Goal: Ask a question: Seek information or help from site administrators or community

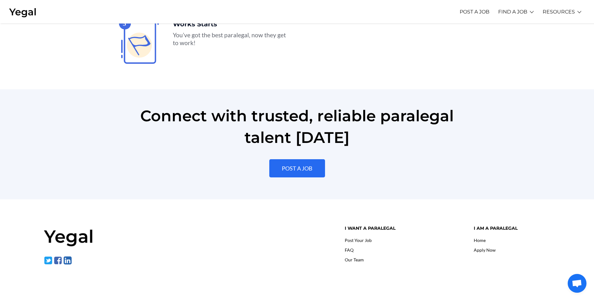
scroll to position [1393, 0]
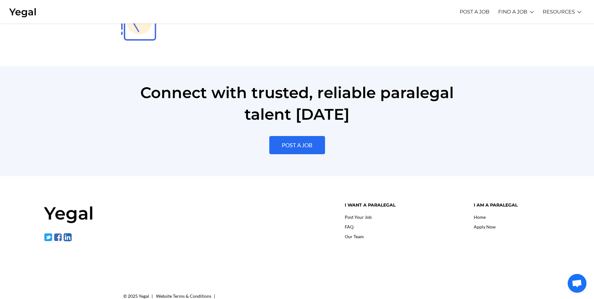
click at [354, 233] on link "Our Team" at bounding box center [354, 235] width 19 height 5
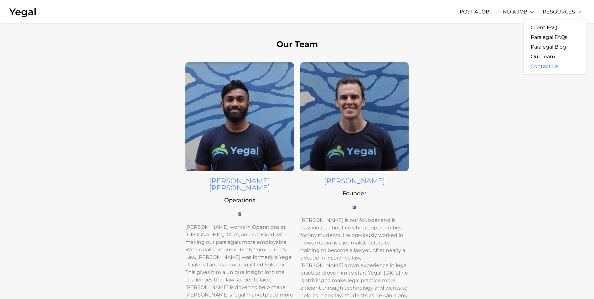
click at [548, 66] on link "Contact Us" at bounding box center [545, 66] width 42 height 10
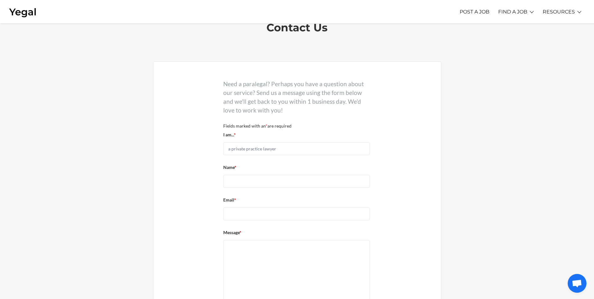
scroll to position [94, 0]
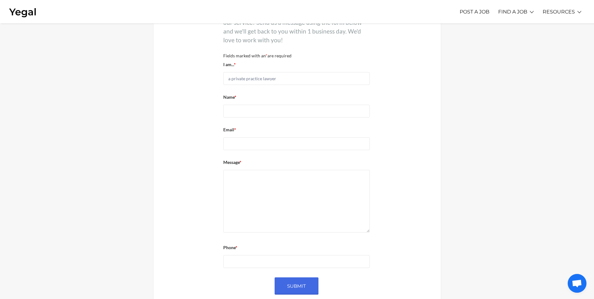
click at [272, 189] on textarea "Message *" at bounding box center [296, 201] width 147 height 63
paste textarea "I need to know how many resources would be available for a potential project we…"
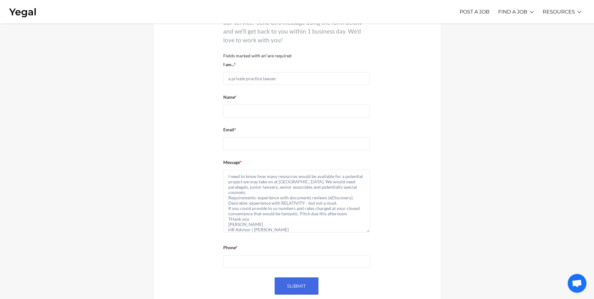
type textarea "I need to know how many resources would be available for a potential project we…"
click at [258, 80] on select "a private practice lawyer an in-house counsel a HR manager other" at bounding box center [296, 78] width 147 height 13
select select "a-hr-manager"
click at [223, 72] on select "a private practice lawyer an in-house counsel a HR manager other" at bounding box center [296, 78] width 147 height 13
click at [253, 109] on input "Name *" at bounding box center [296, 111] width 147 height 13
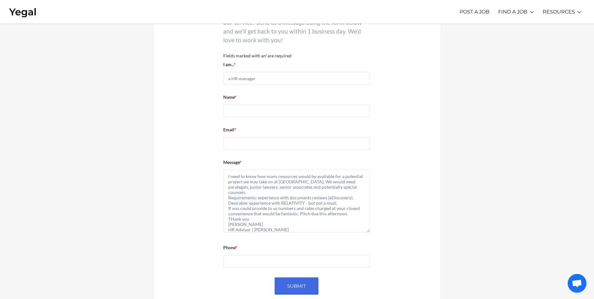
type input "Isabella Berti"
type input "isabella.berti@klgates.com"
type input "+61892160933"
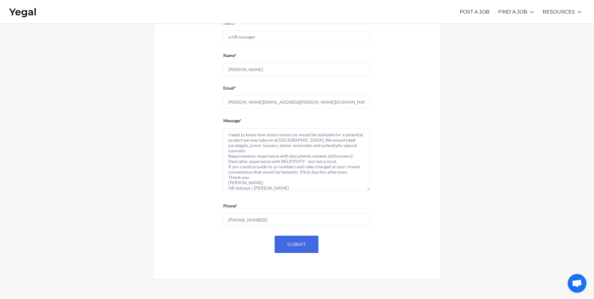
scroll to position [125, 0]
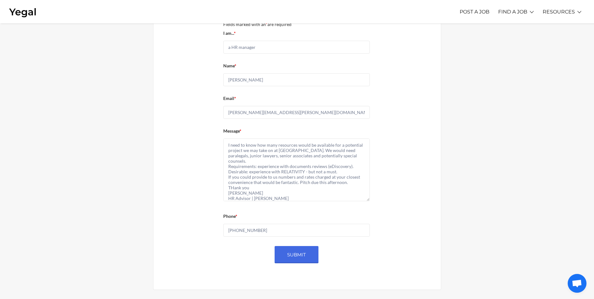
click at [227, 146] on textarea "I need to know how many resources would be available for a potential project we…" at bounding box center [296, 169] width 147 height 63
click at [233, 188] on textarea "Good Afternoon, I am enquiring to know how many resources would be available fo…" at bounding box center [296, 169] width 147 height 63
drag, startPoint x: 350, startPoint y: 182, endPoint x: 299, endPoint y: 184, distance: 50.7
click at [299, 184] on textarea "Good Afternoon, I am enquiring to know how many resources would be available fo…" at bounding box center [296, 169] width 147 height 63
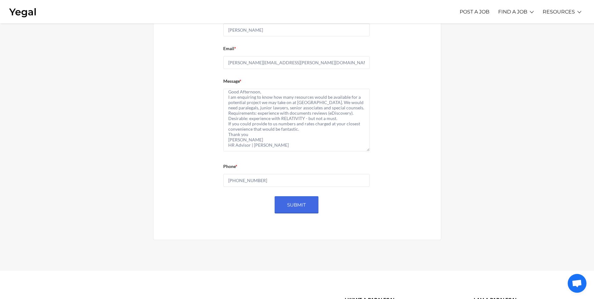
scroll to position [188, 0]
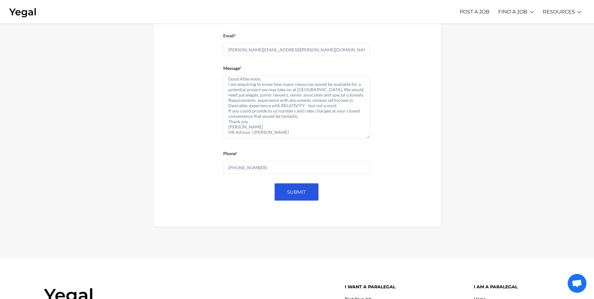
type textarea "Good Afternoon, I am enquiring to know how many resources would be available fo…"
click at [296, 193] on input "Submit" at bounding box center [296, 191] width 44 height 17
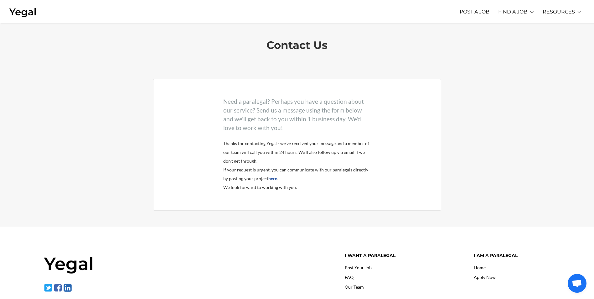
scroll to position [0, 0]
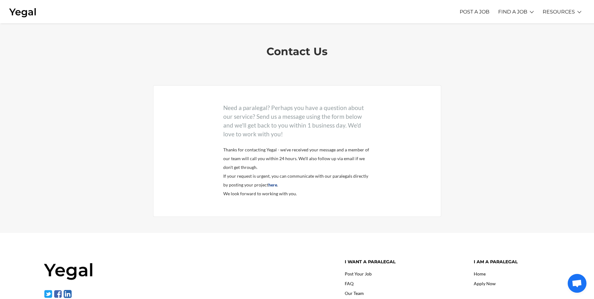
click at [275, 185] on b "here" at bounding box center [272, 184] width 9 height 5
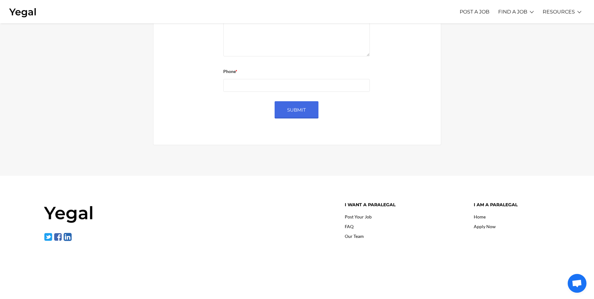
scroll to position [259, 0]
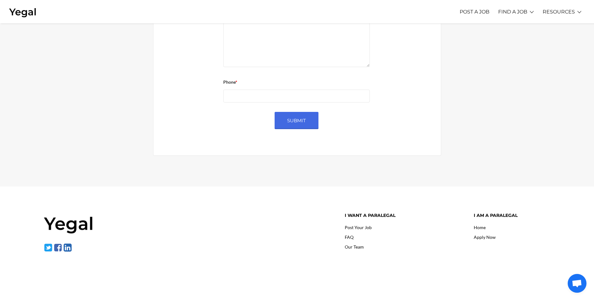
click at [579, 282] on span "Open chat" at bounding box center [576, 283] width 10 height 9
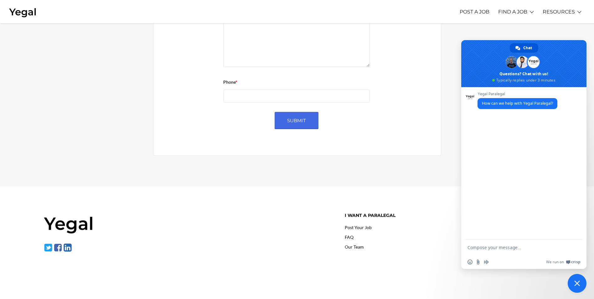
scroll to position [0, 0]
click at [491, 249] on textarea "Compose your message..." at bounding box center [517, 247] width 100 height 16
type textarea "I"
type textarea "I have an urgent request - is there a phone number I can reach you on?"
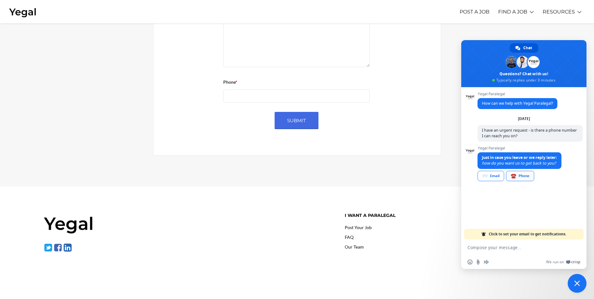
click at [525, 176] on link "☎️ Phone" at bounding box center [520, 176] width 28 height 10
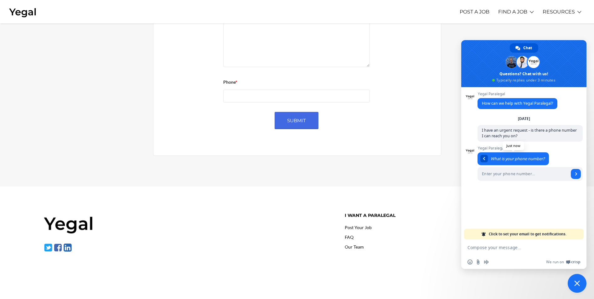
click at [484, 158] on span at bounding box center [484, 158] width 2 height 3
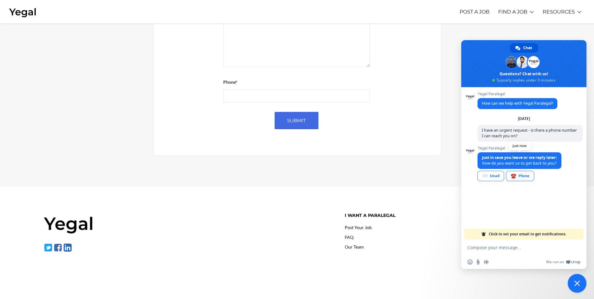
click at [519, 174] on link "☎️ Phone" at bounding box center [520, 176] width 28 height 10
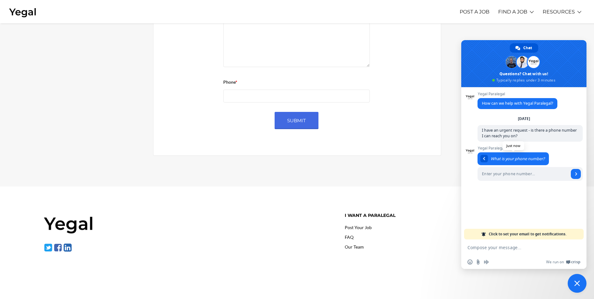
click at [484, 247] on textarea "Compose your message..." at bounding box center [517, 247] width 100 height 16
paste textarea "477 841 249"
click at [467, 247] on div "477 841 249" at bounding box center [523, 247] width 125 height 16
click at [467, 249] on div "477 841 249" at bounding box center [523, 247] width 125 height 16
click at [469, 248] on textarea "477 841 249" at bounding box center [517, 247] width 100 height 16
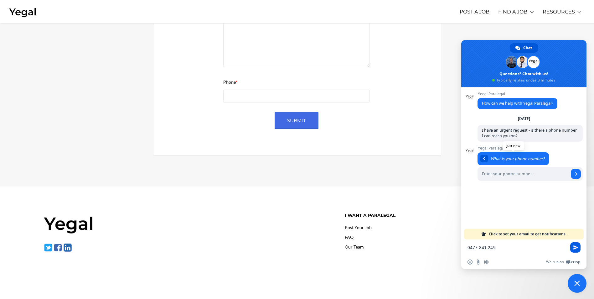
type textarea "0477 841 249"
click at [572, 248] on span "Send" at bounding box center [575, 247] width 10 height 10
click at [532, 175] on input "Enter your phone number..." at bounding box center [522, 174] width 91 height 14
drag, startPoint x: 554, startPoint y: 191, endPoint x: 578, endPoint y: 192, distance: 24.1
click at [578, 192] on span "0477 841 249" at bounding box center [566, 191] width 24 height 5
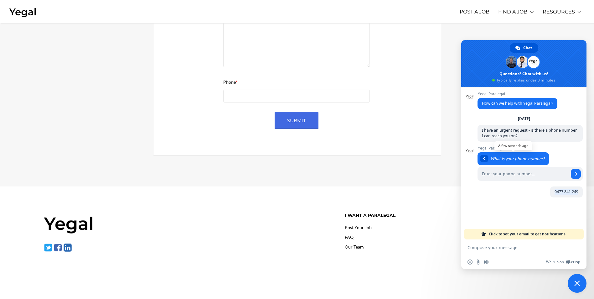
copy span "0477 841 249"
click at [501, 177] on input "Enter your phone number..." at bounding box center [522, 174] width 91 height 14
paste input "0477 841 249"
type input "0477 841 249"
click at [580, 176] on link "Send" at bounding box center [575, 174] width 10 height 10
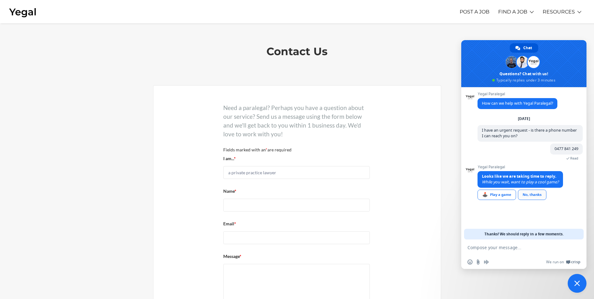
click at [541, 194] on link "No, thanks" at bounding box center [532, 194] width 28 height 10
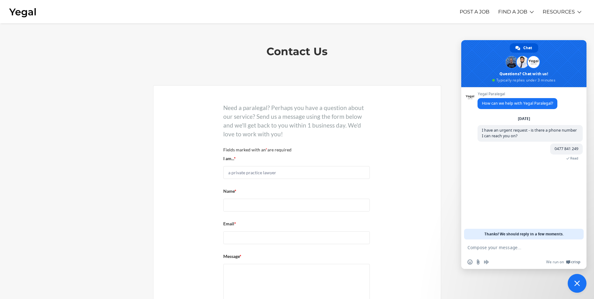
click at [23, 12] on img at bounding box center [23, 12] width 28 height 12
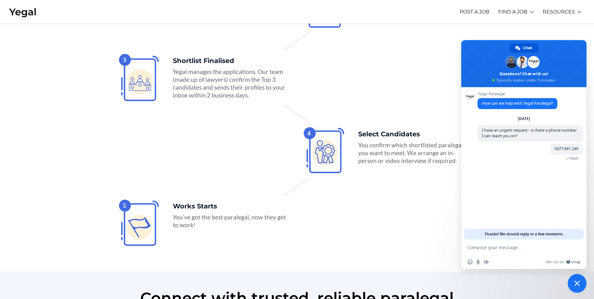
scroll to position [1393, 0]
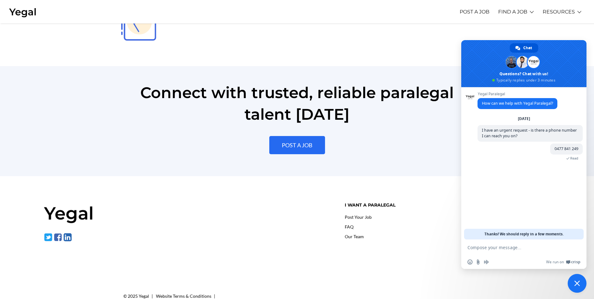
click at [357, 233] on link "Our Team" at bounding box center [354, 235] width 19 height 5
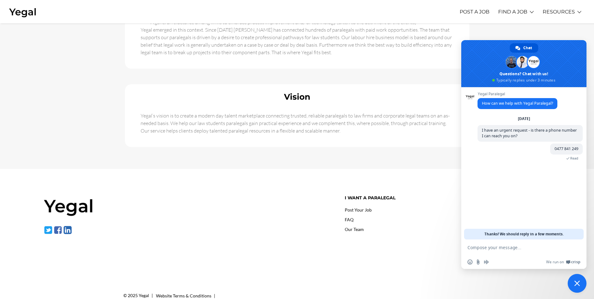
scroll to position [382, 0]
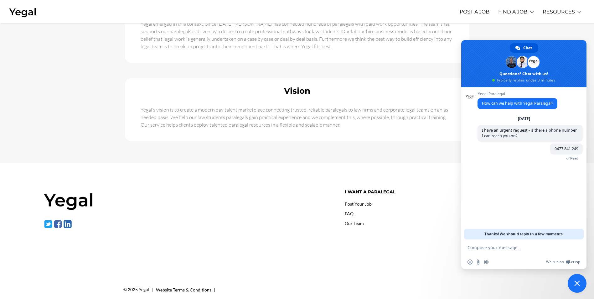
click at [350, 211] on link "FAQ" at bounding box center [349, 213] width 9 height 5
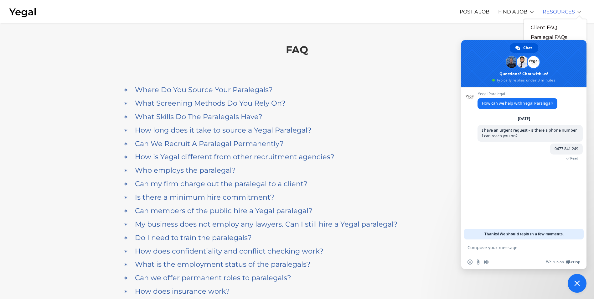
click at [564, 8] on link "RESOURCES" at bounding box center [558, 11] width 32 height 17
click at [575, 282] on span "Close chat" at bounding box center [577, 283] width 6 height 6
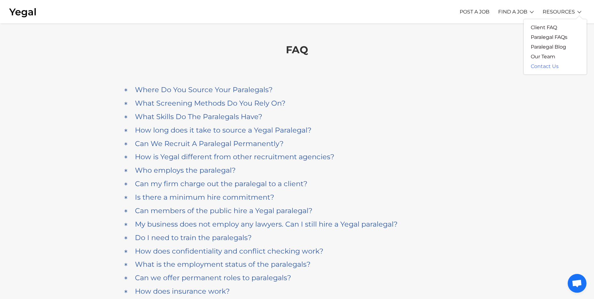
click at [544, 63] on link "Contact Us" at bounding box center [545, 66] width 42 height 10
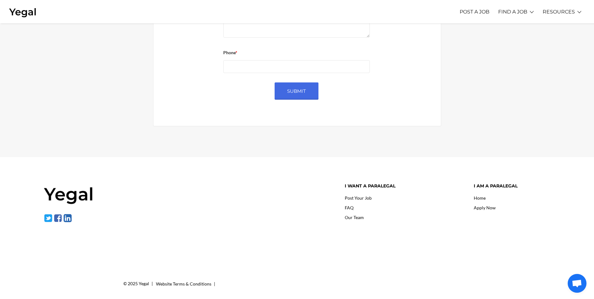
scroll to position [290, 0]
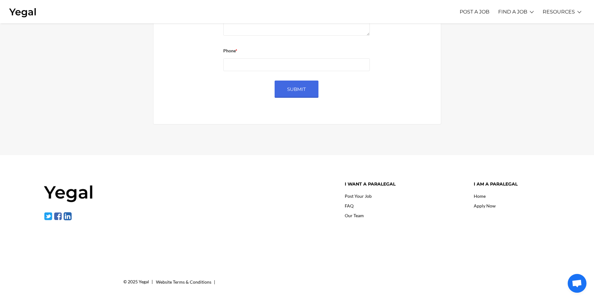
click at [573, 284] on span "Open chat" at bounding box center [576, 283] width 10 height 9
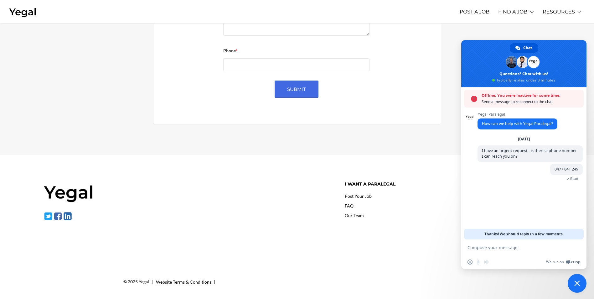
scroll to position [289, 0]
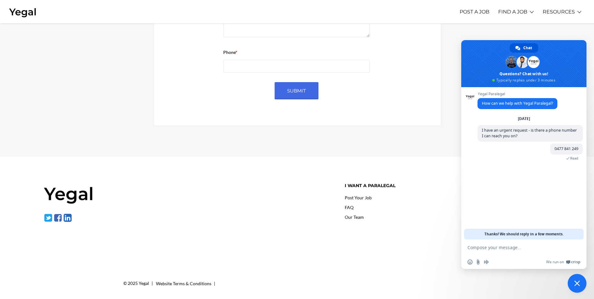
click at [354, 214] on link "Our Team" at bounding box center [354, 216] width 19 height 5
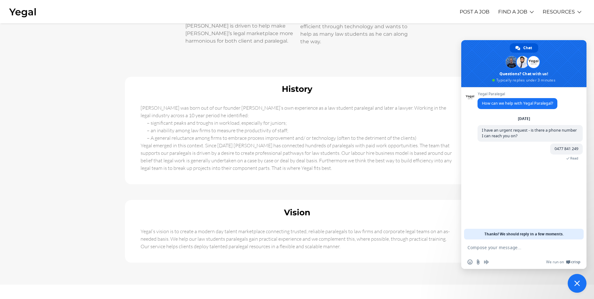
scroll to position [257, 0]
click at [579, 281] on span "Close chat" at bounding box center [577, 283] width 6 height 6
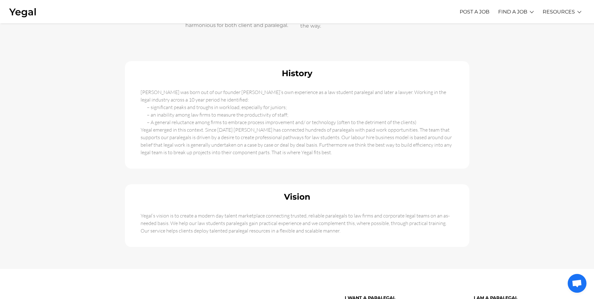
scroll to position [382, 0]
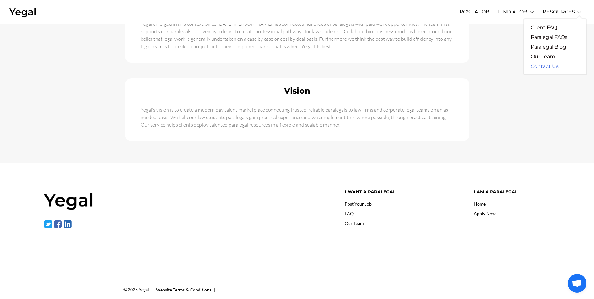
click at [546, 67] on link "Contact Us" at bounding box center [545, 66] width 42 height 10
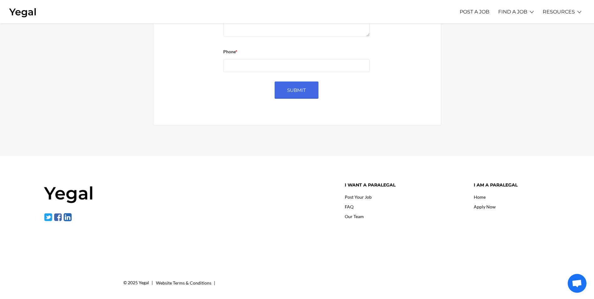
scroll to position [290, 0]
